Goal: Task Accomplishment & Management: Use online tool/utility

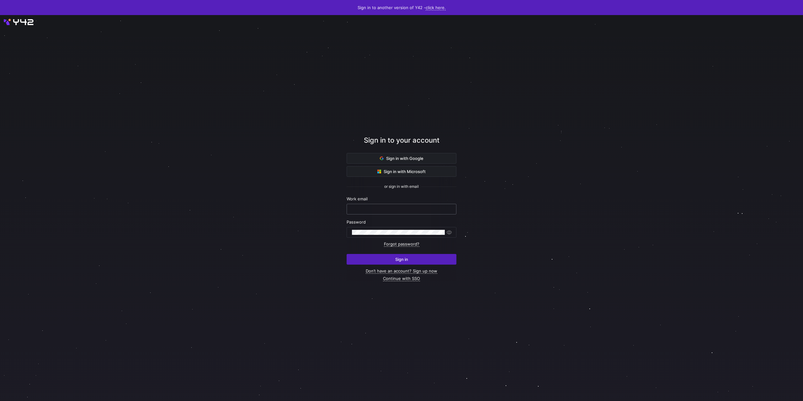
click at [373, 205] on div at bounding box center [401, 209] width 99 height 10
click at [372, 212] on input "[PERSON_NAME][EMAIL_ADDRESS][DOMAIN_NAME]" at bounding box center [401, 209] width 99 height 5
type input "[PERSON_NAME][EMAIL_ADDRESS][DOMAIN_NAME]"
click at [347, 254] on button "Sign in" at bounding box center [402, 259] width 110 height 11
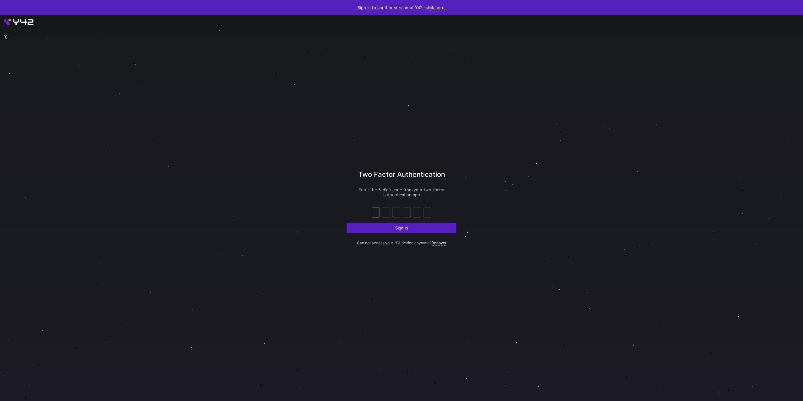
click at [377, 210] on input "text" at bounding box center [375, 213] width 5 height 8
click at [374, 211] on input "text" at bounding box center [375, 213] width 5 height 8
type input "3"
type input "8"
type input "3"
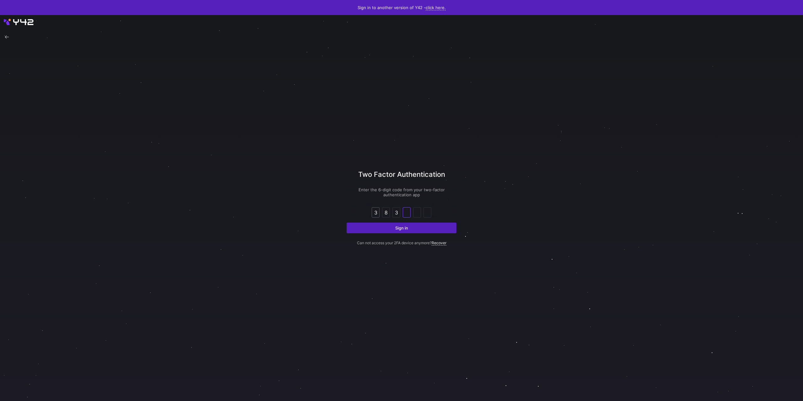
type input "9"
type input "0"
type input "5"
click at [363, 227] on span "submit" at bounding box center [401, 228] width 109 height 10
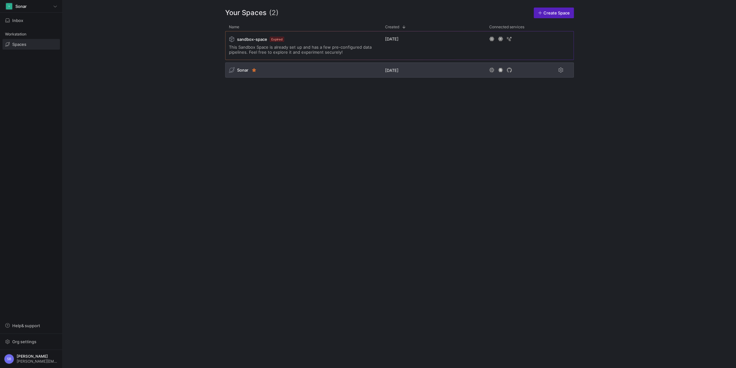
click at [239, 71] on span "Sonar" at bounding box center [242, 69] width 11 height 5
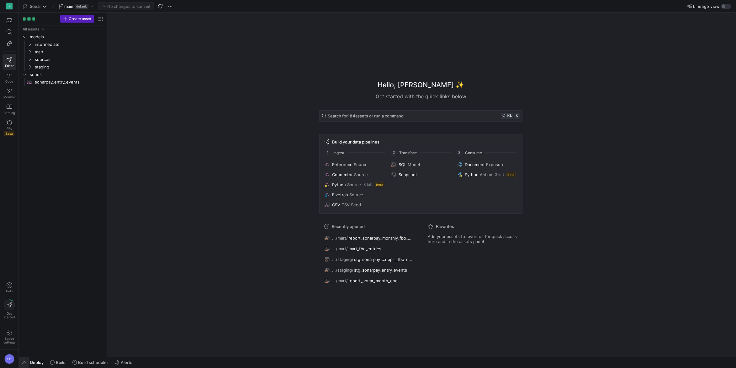
click at [26, 361] on span "button" at bounding box center [24, 362] width 10 height 11
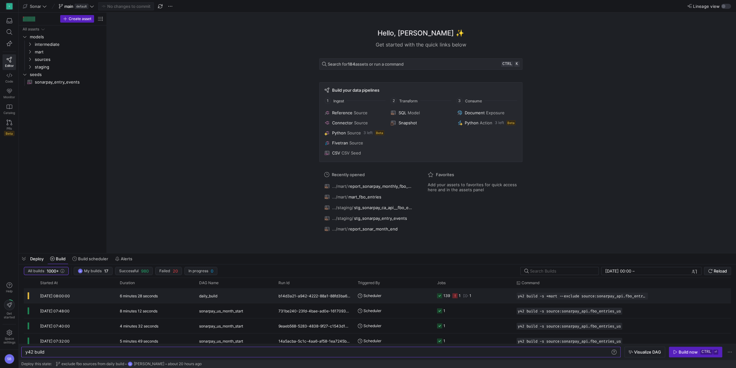
click at [247, 299] on div "daily_build" at bounding box center [235, 295] width 72 height 15
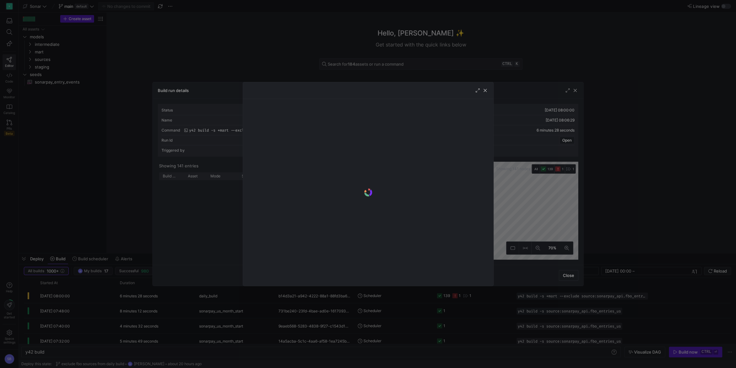
scroll to position [343, 0]
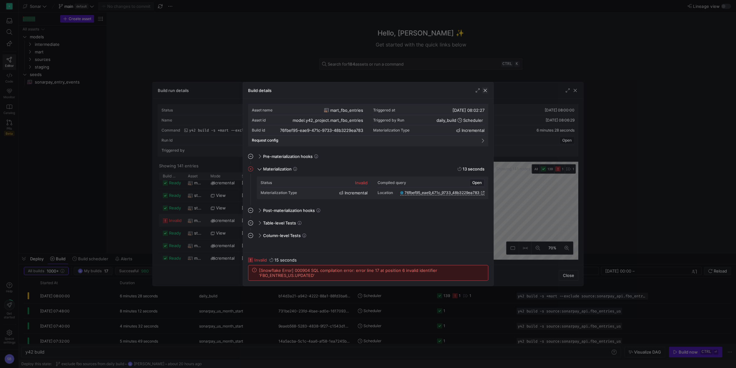
click at [486, 88] on span "button" at bounding box center [485, 90] width 6 height 6
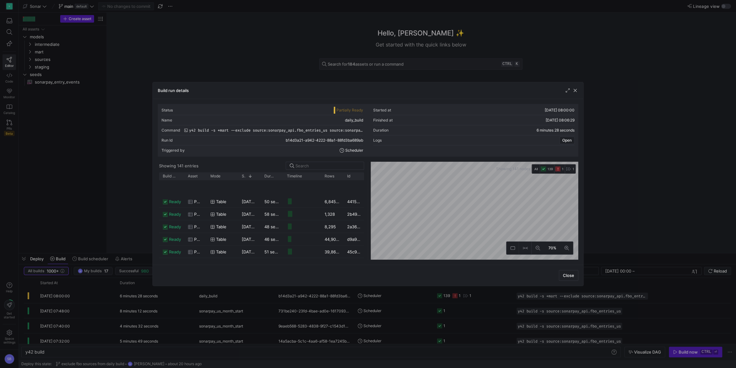
scroll to position [1690, 0]
click at [578, 89] on span "button" at bounding box center [575, 90] width 6 height 6
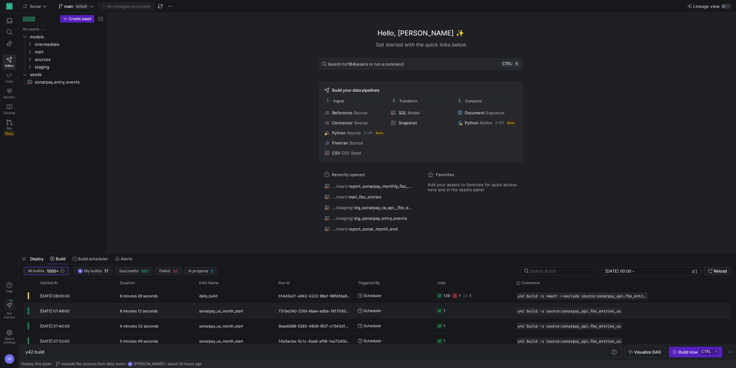
scroll to position [0, 0]
click at [180, 312] on div "8 minutes 12 seconds" at bounding box center [155, 310] width 79 height 15
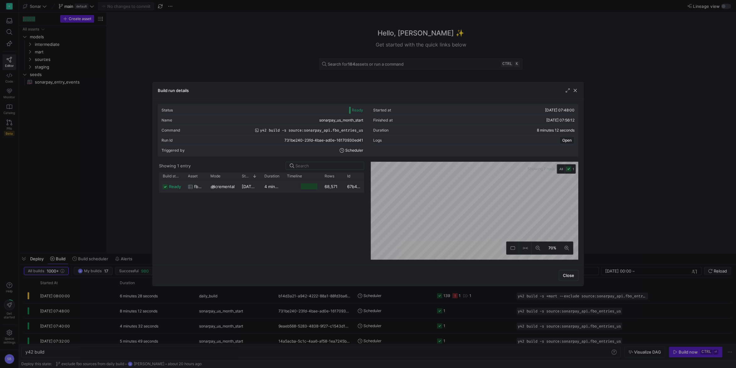
click at [264, 188] on div "4 minutes 29 seconds" at bounding box center [272, 186] width 23 height 12
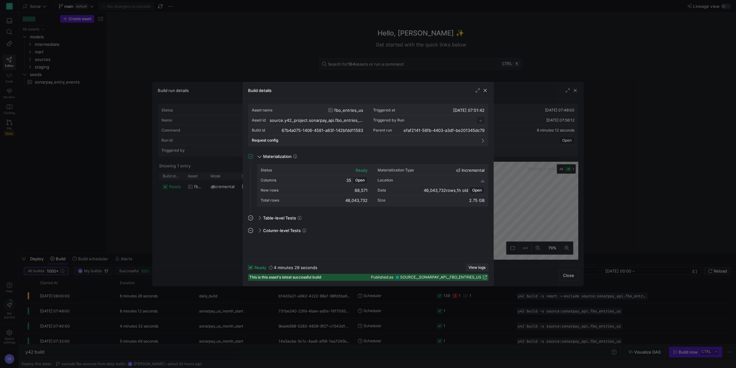
click at [478, 267] on span "View logs" at bounding box center [477, 267] width 17 height 4
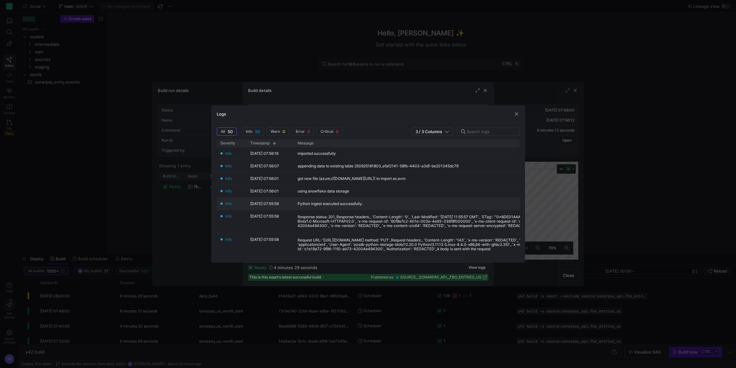
scroll to position [88, 0]
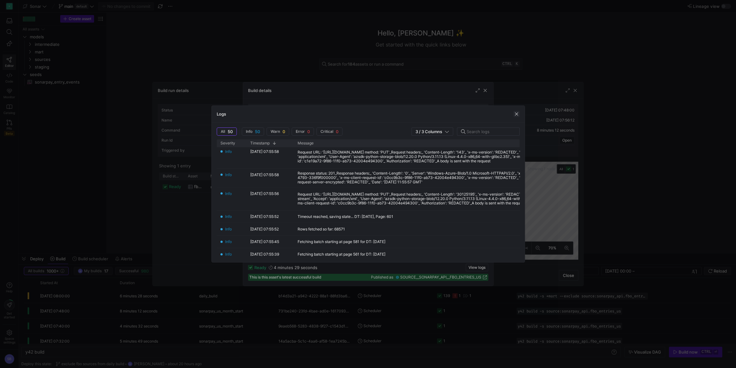
click at [518, 116] on span "button" at bounding box center [517, 114] width 6 height 6
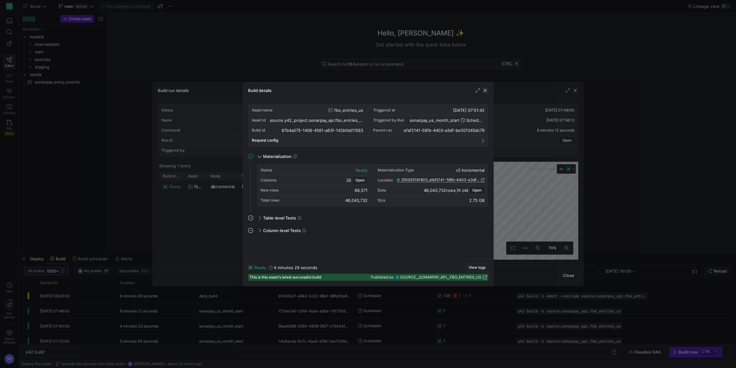
click at [484, 88] on span "button" at bounding box center [485, 90] width 6 height 6
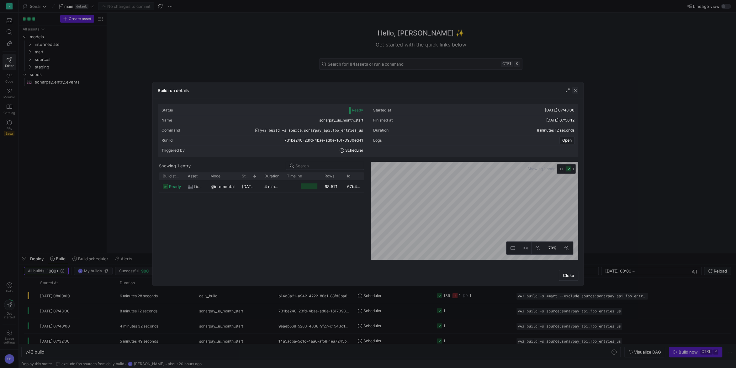
click at [573, 91] on span "button" at bounding box center [575, 90] width 6 height 6
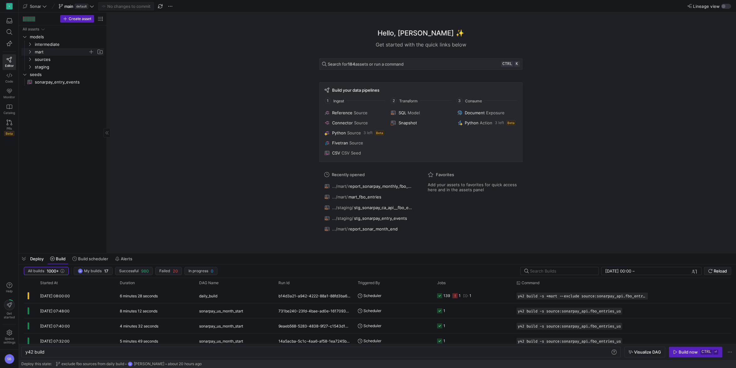
click at [32, 53] on icon "Press SPACE to select this row." at bounding box center [30, 52] width 4 height 4
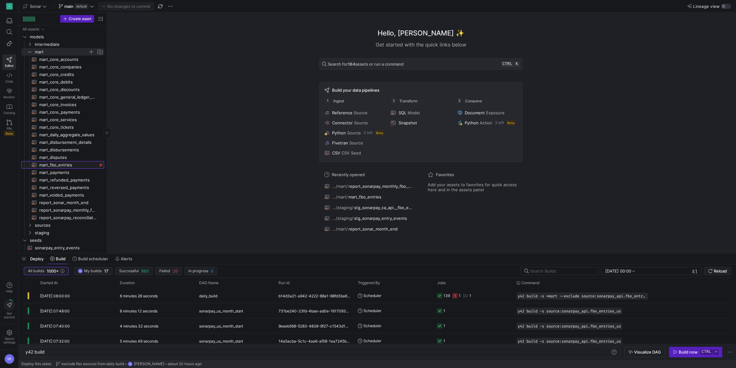
click at [64, 162] on span "mart_fbo_entries​​​​​​​​​​" at bounding box center [68, 164] width 58 height 7
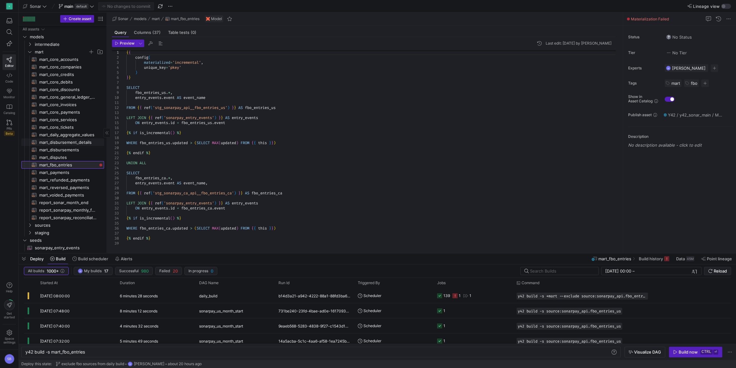
scroll to position [1, 0]
click at [44, 225] on span "sources" at bounding box center [61, 224] width 53 height 7
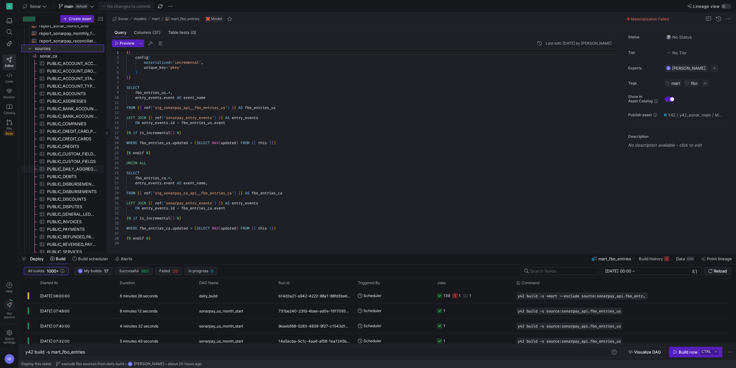
scroll to position [0, 0]
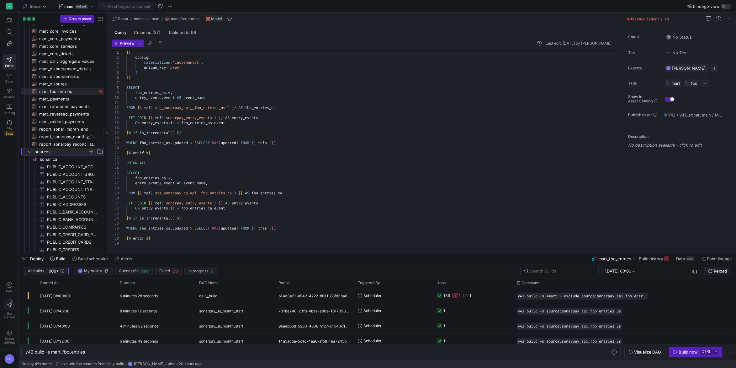
click at [31, 150] on y42-icon at bounding box center [29, 151] width 5 height 5
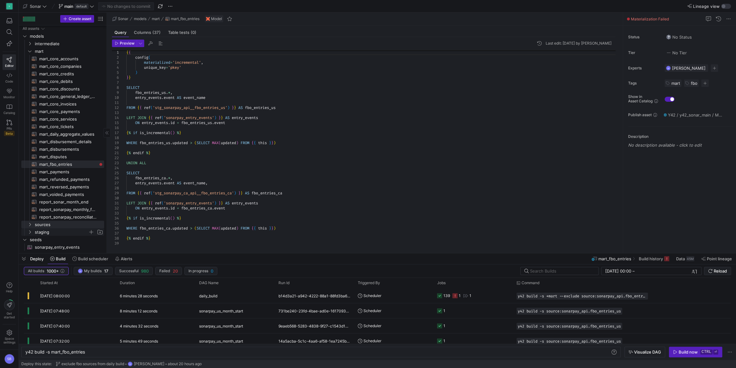
click at [41, 230] on span "staging" at bounding box center [61, 231] width 53 height 7
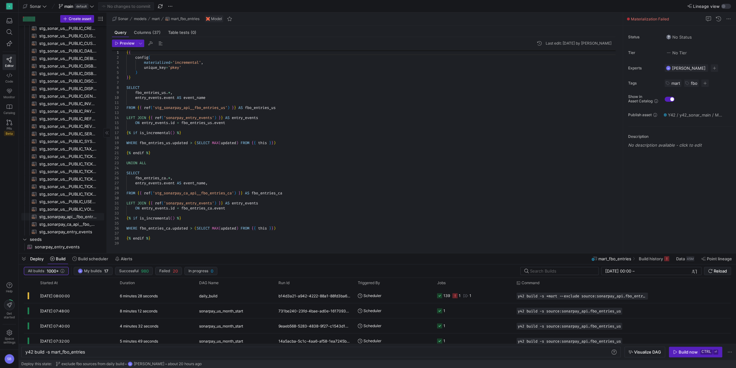
click at [67, 217] on span "stg_sonarpay_api__fbo_entries_us​​​​​​​​​​" at bounding box center [68, 216] width 58 height 7
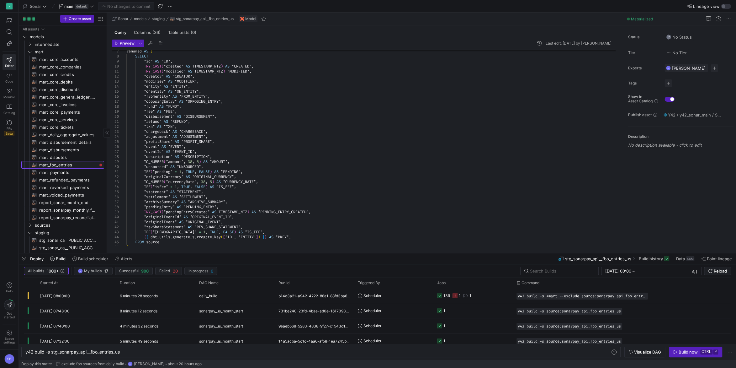
click at [76, 164] on span "mart_fbo_entries​​​​​​​​​​" at bounding box center [68, 164] width 58 height 7
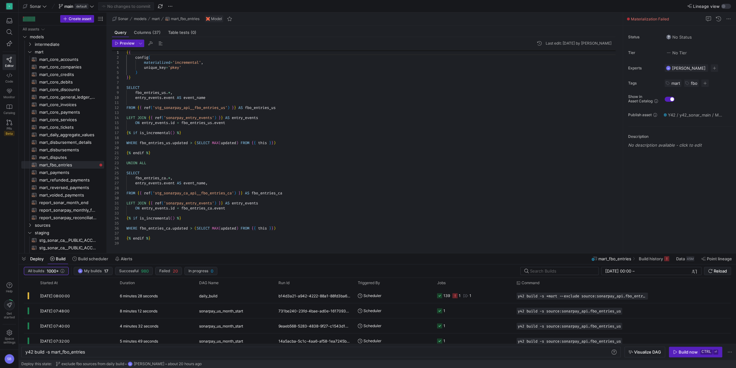
click at [182, 142] on div "{ { config ( materialized = 'incremental' , unique_key = 'pkey' ) } } SELECT fb…" at bounding box center [373, 145] width 494 height 201
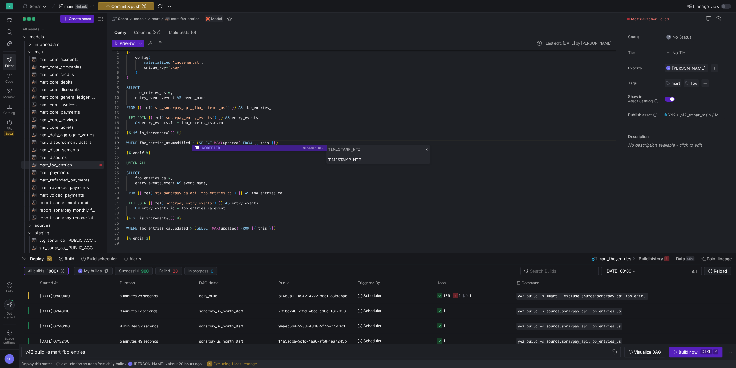
click at [187, 114] on div "{ { config ( materialized = 'incremental' , unique_key = 'pkey' ) } } SELECT fb…" at bounding box center [373, 145] width 494 height 201
click at [180, 143] on div "{ { config ( materialized = 'incremental' , unique_key = 'pkey' ) } } SELECT fb…" at bounding box center [373, 145] width 494 height 201
click at [181, 143] on div "{ { config ( materialized = 'incremental' , unique_key = 'pkey' ) } } SELECT fb…" at bounding box center [373, 145] width 494 height 201
click at [234, 141] on div "{ { config ( materialized = 'incremental' , unique_key = 'pkey' ) } } SELECT fb…" at bounding box center [373, 145] width 494 height 201
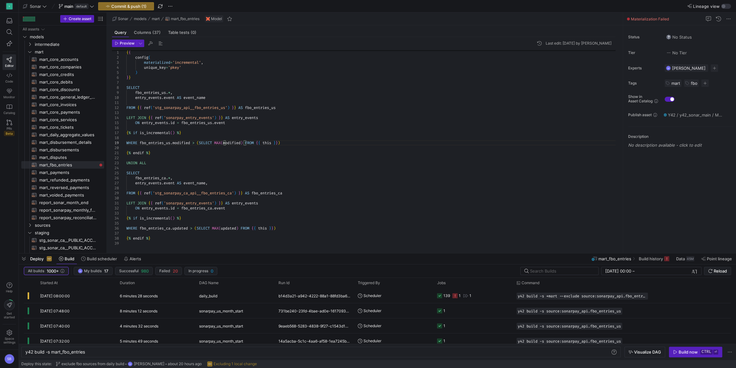
click at [186, 227] on div "{ { config ( materialized = 'incremental' , unique_key = 'pkey' ) } } SELECT fb…" at bounding box center [373, 145] width 494 height 201
click at [231, 227] on div "{ { config ( materialized = 'incremental' , unique_key = 'pkey' ) } } SELECT fb…" at bounding box center [373, 145] width 494 height 201
click at [314, 164] on div "{ { config ( materialized = 'incremental' , unique_key = 'pkey' ) } } SELECT fb…" at bounding box center [373, 145] width 494 height 201
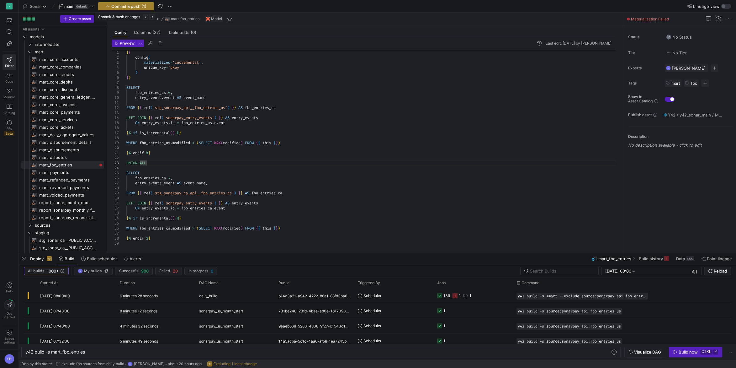
click at [130, 7] on span "Commit & push (1)" at bounding box center [128, 6] width 35 height 5
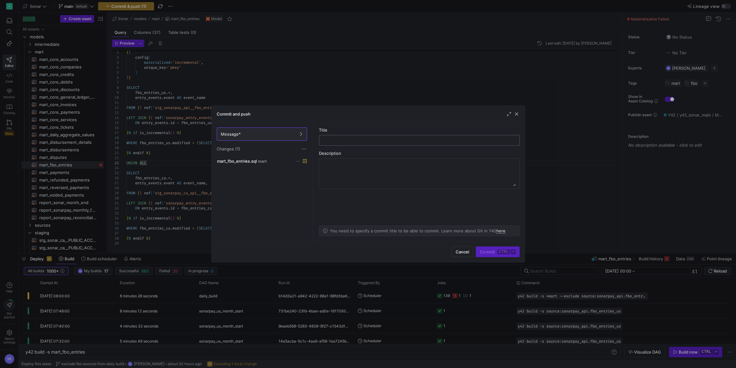
click at [355, 138] on input "text" at bounding box center [419, 140] width 190 height 5
type input "date field"
click at [490, 254] on span "Commit ctrl ⏎" at bounding box center [497, 251] width 35 height 5
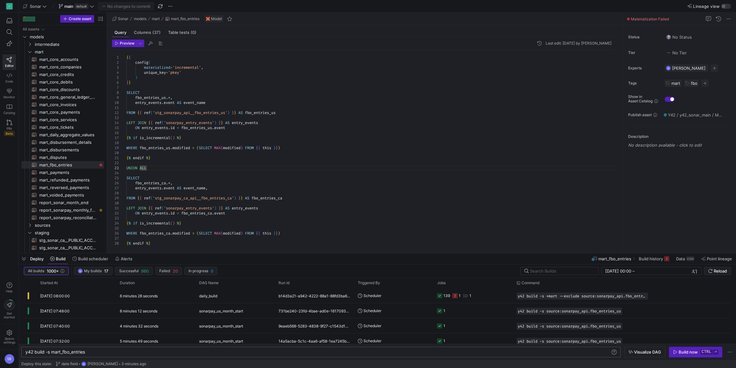
click at [95, 352] on div "y42 build -s mart_fbo_entries" at bounding box center [318, 351] width 586 height 5
click at [685, 352] on div "Build now" at bounding box center [688, 351] width 19 height 5
click at [24, 259] on span "button" at bounding box center [24, 258] width 10 height 11
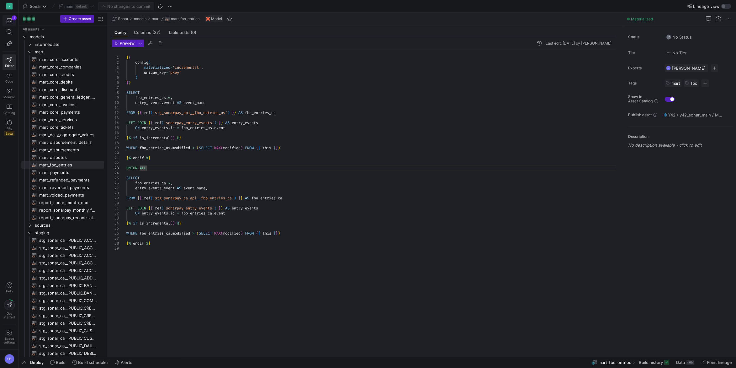
click at [12, 21] on icon "button" at bounding box center [10, 20] width 6 height 5
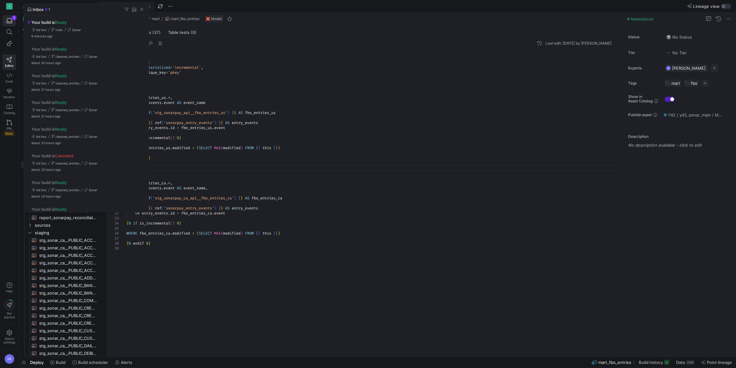
click at [134, 10] on span "button" at bounding box center [134, 9] width 6 height 6
click at [142, 12] on span "button" at bounding box center [142, 9] width 6 height 6
